Goal: Find specific page/section: Find specific page/section

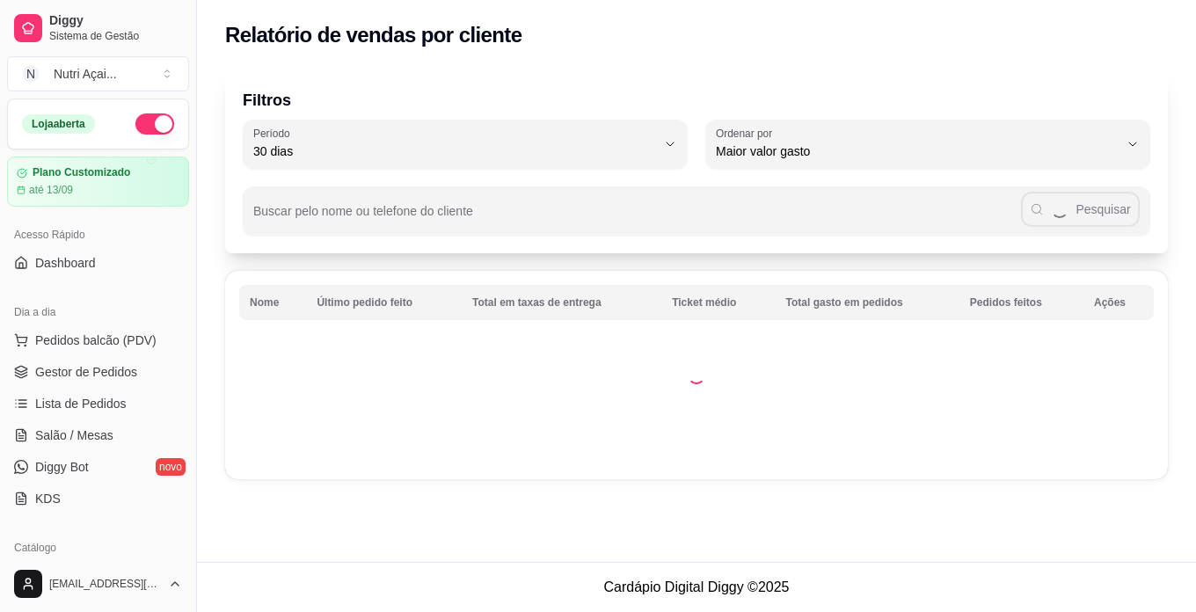
select select "30"
select select "HIGHEST_TOTAL_SPENT_WITH_ORDERS"
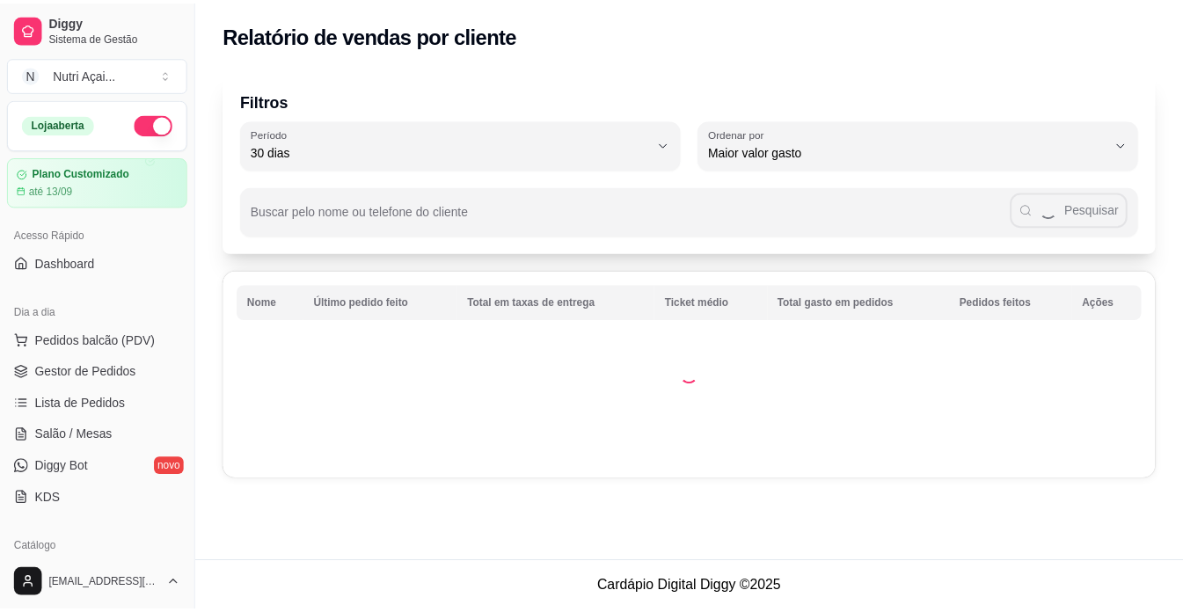
scroll to position [352, 0]
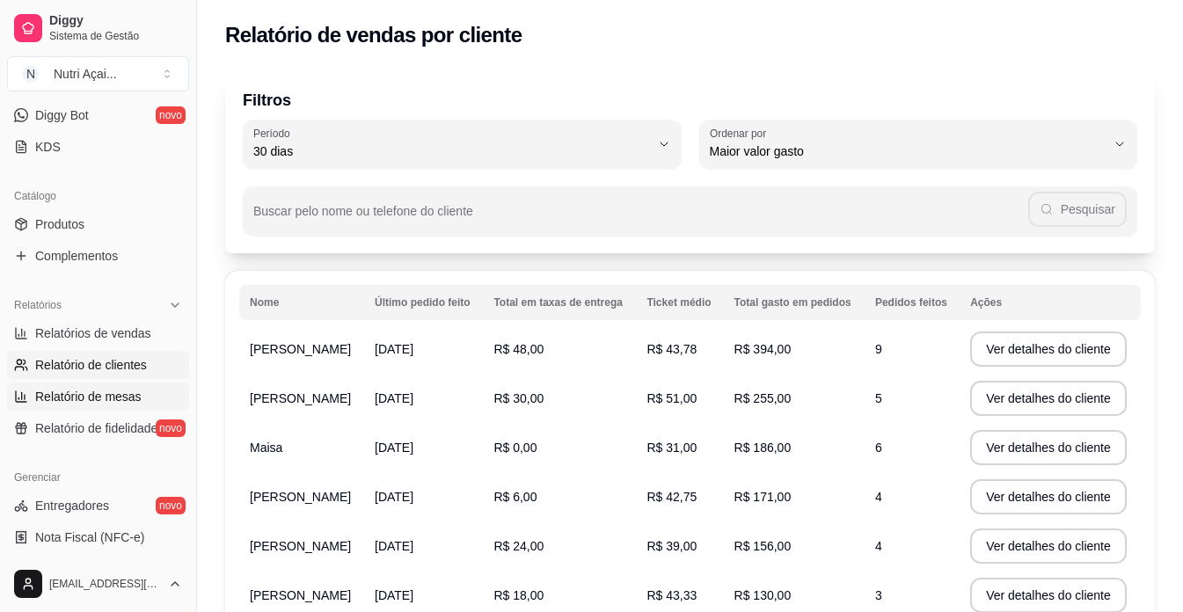
click at [105, 400] on span "Relatório de mesas" at bounding box center [88, 397] width 106 height 18
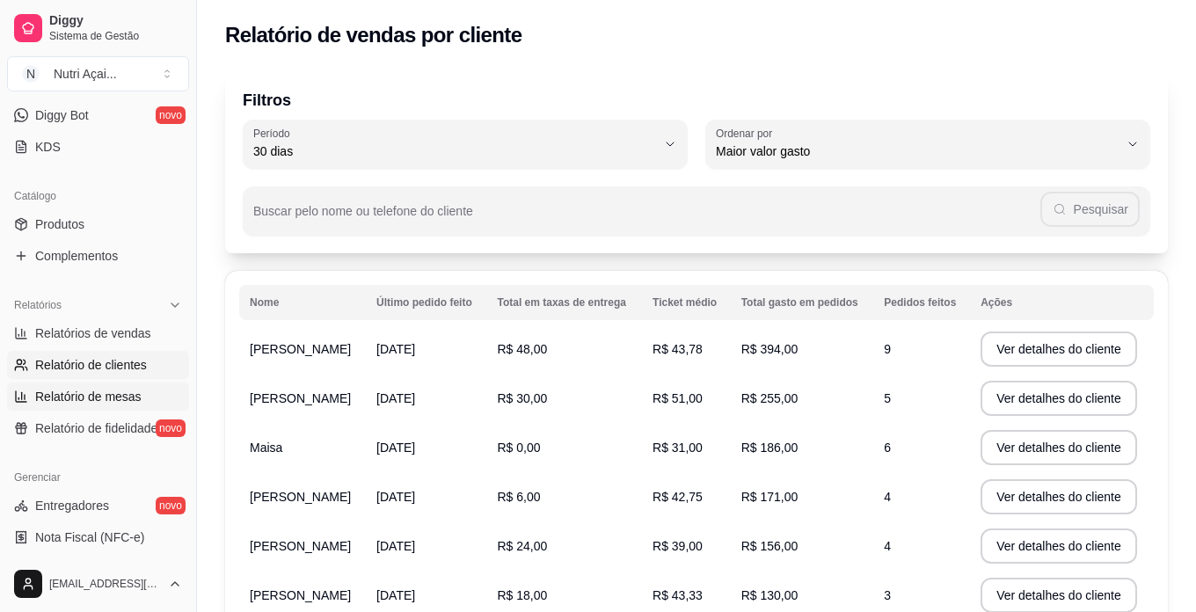
select select "TOTAL_OF_ORDERS"
select select "7"
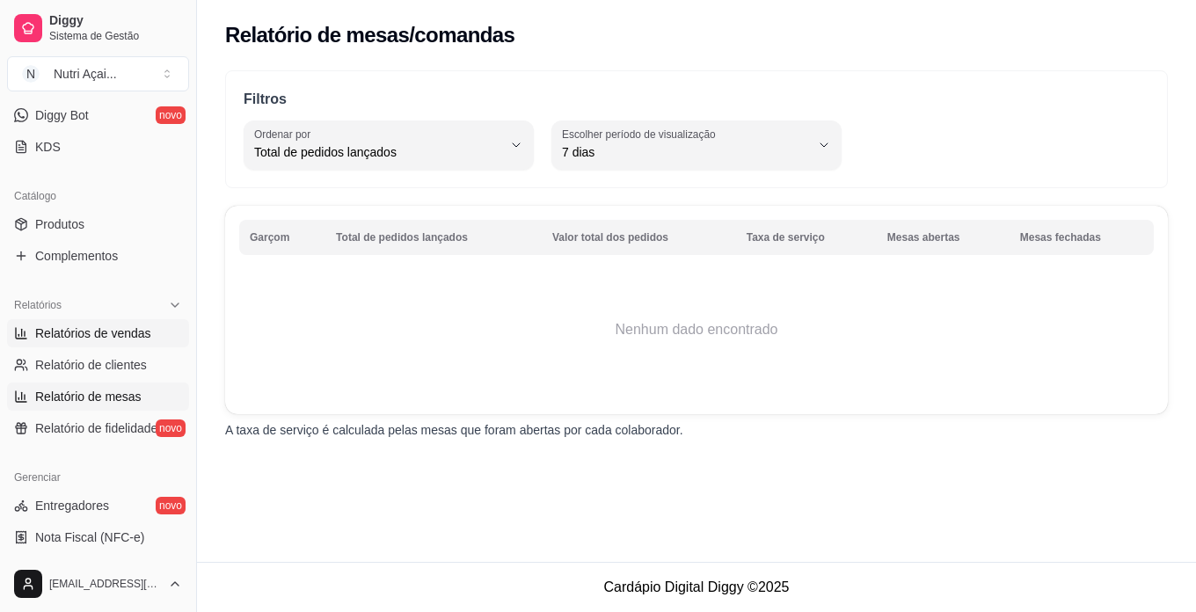
click at [82, 332] on span "Relatórios de vendas" at bounding box center [93, 334] width 116 height 18
select select "ALL"
select select "0"
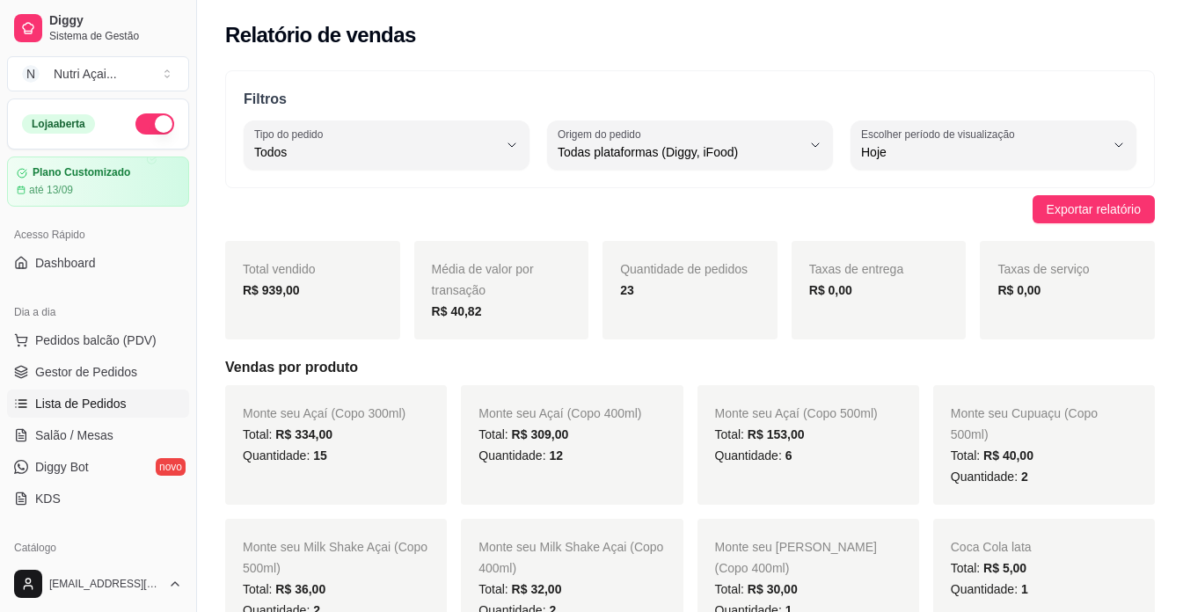
click at [87, 403] on span "Lista de Pedidos" at bounding box center [80, 404] width 91 height 18
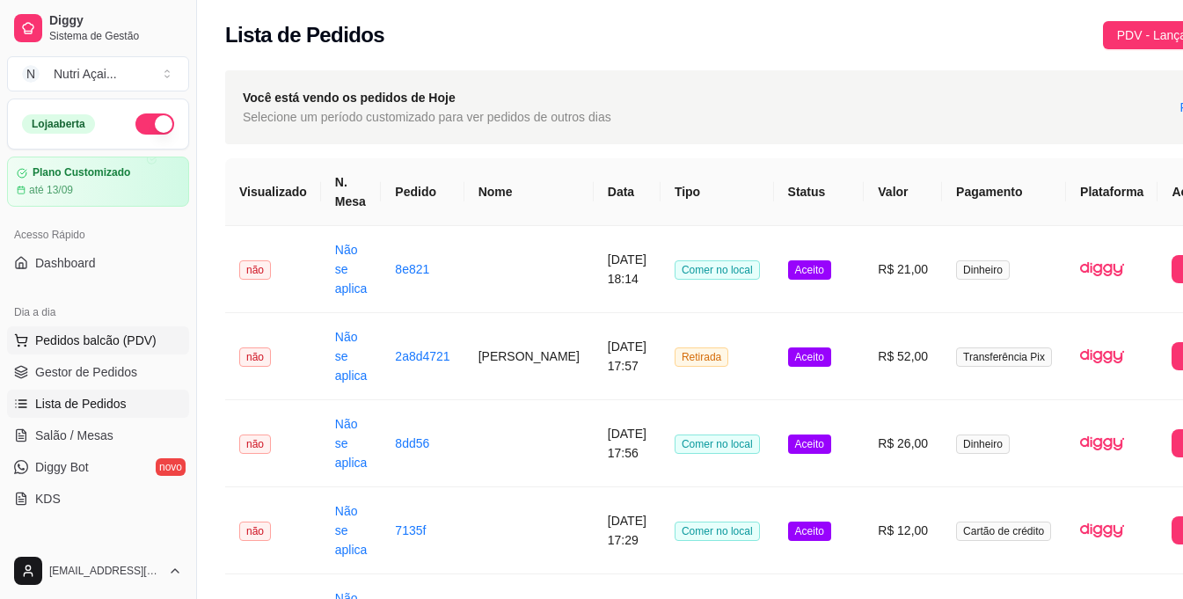
click at [104, 339] on span "Pedidos balcão (PDV)" at bounding box center [95, 341] width 121 height 18
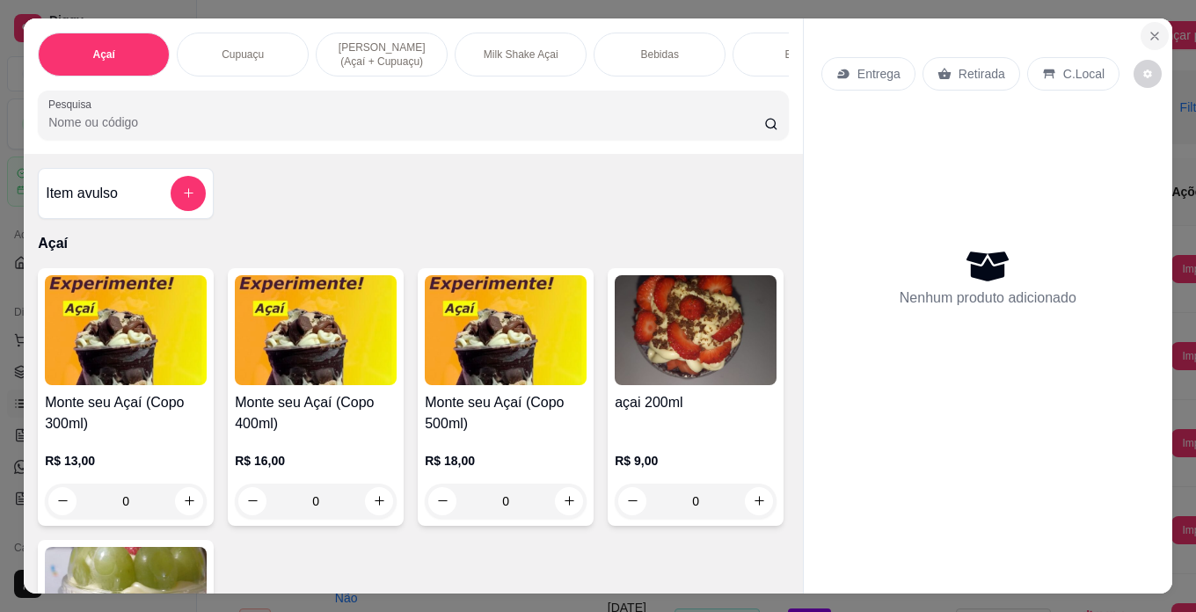
click at [1148, 33] on icon "Close" at bounding box center [1155, 36] width 14 height 14
